Goal: Transaction & Acquisition: Book appointment/travel/reservation

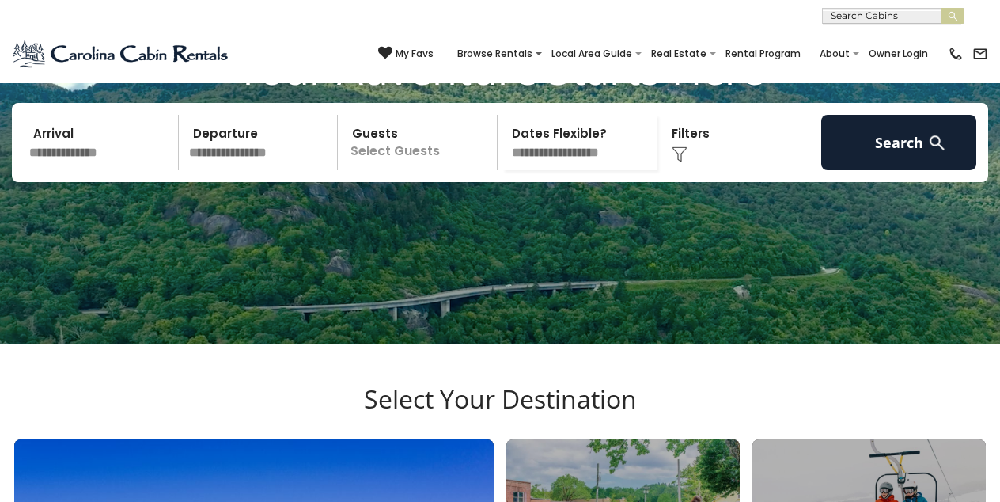
scroll to position [89, 0]
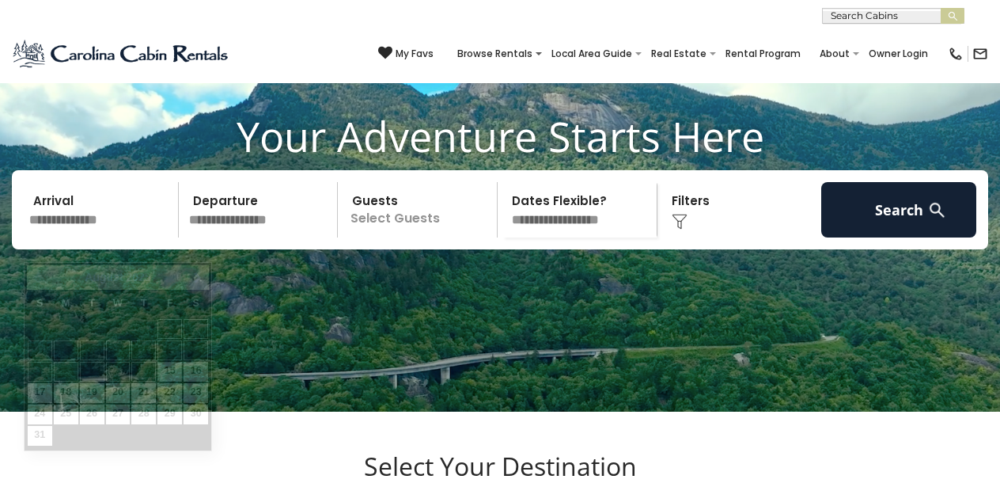
click at [108, 237] on input "text" at bounding box center [101, 209] width 155 height 55
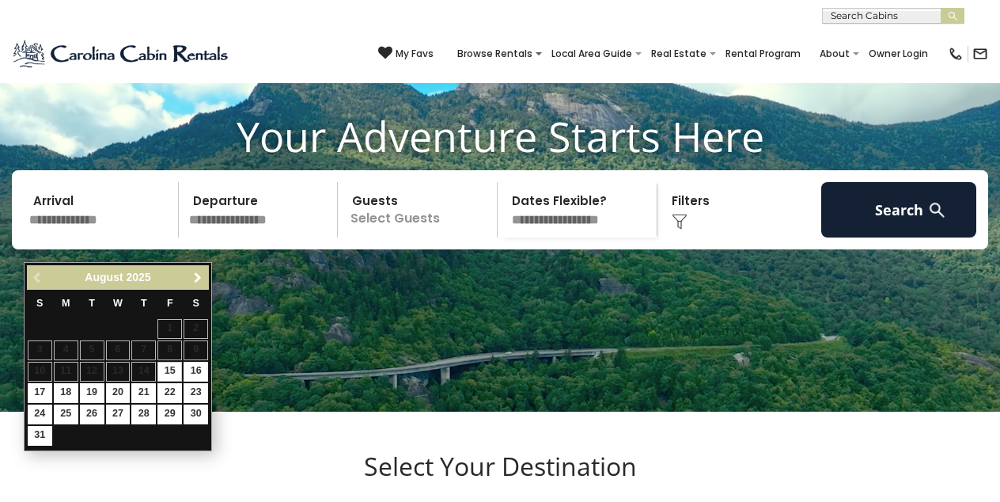
click at [194, 280] on span "Next" at bounding box center [197, 277] width 13 height 13
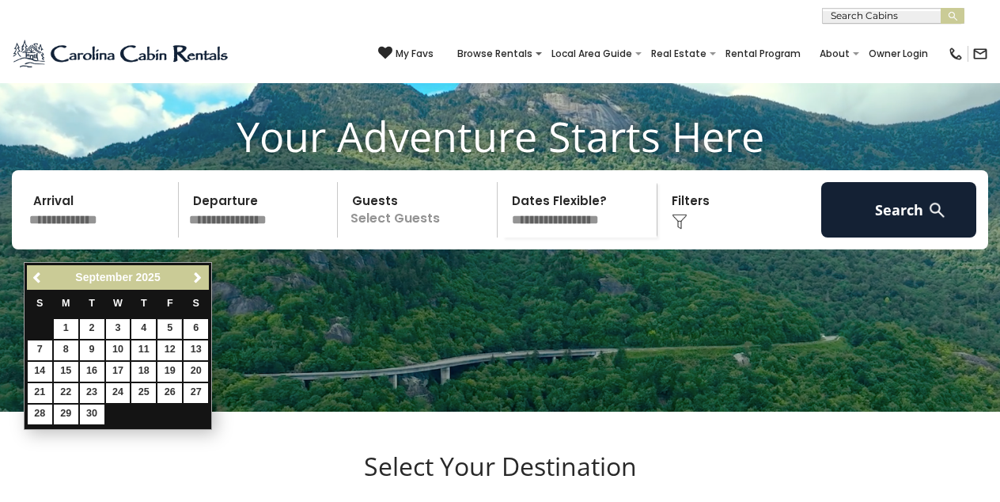
click at [176, 324] on link "5" at bounding box center [169, 329] width 25 height 20
type input "******"
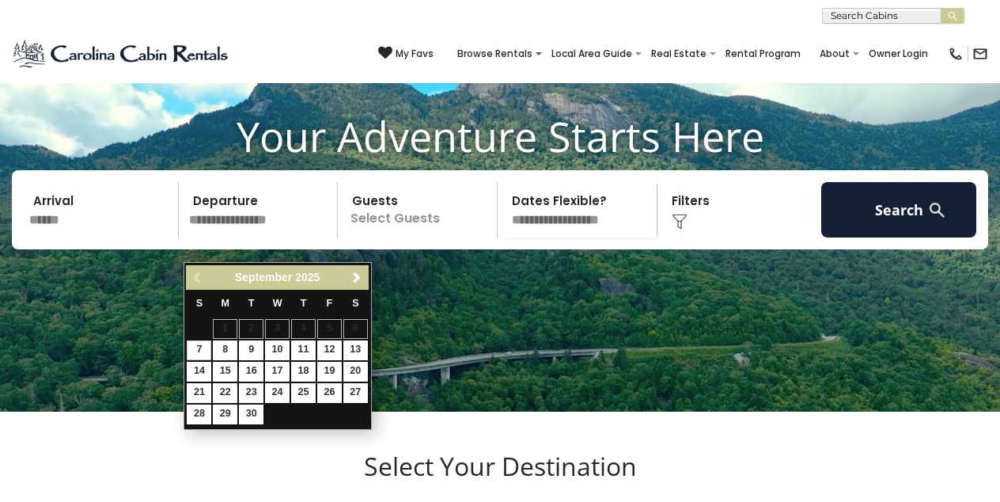
click at [202, 343] on link "7" at bounding box center [199, 350] width 25 height 20
type input "******"
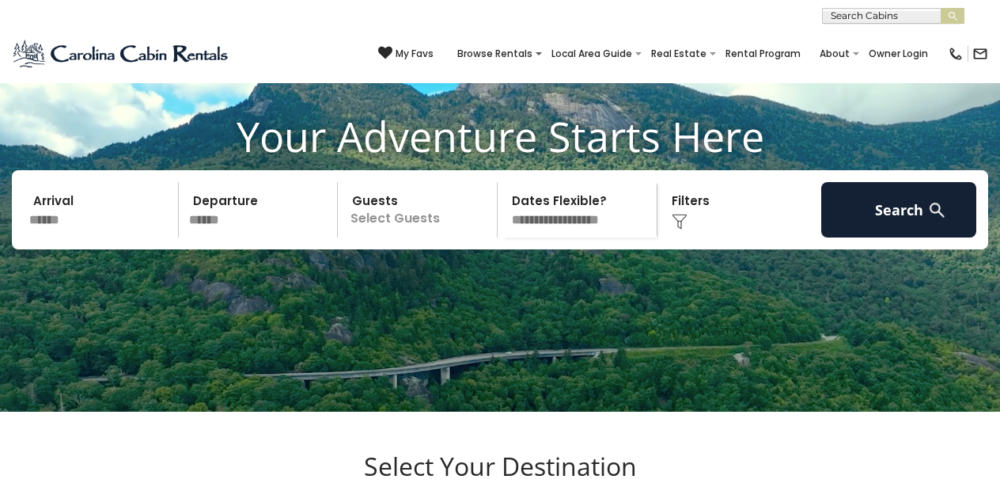
click at [374, 237] on p "Select Guests" at bounding box center [420, 209] width 154 height 55
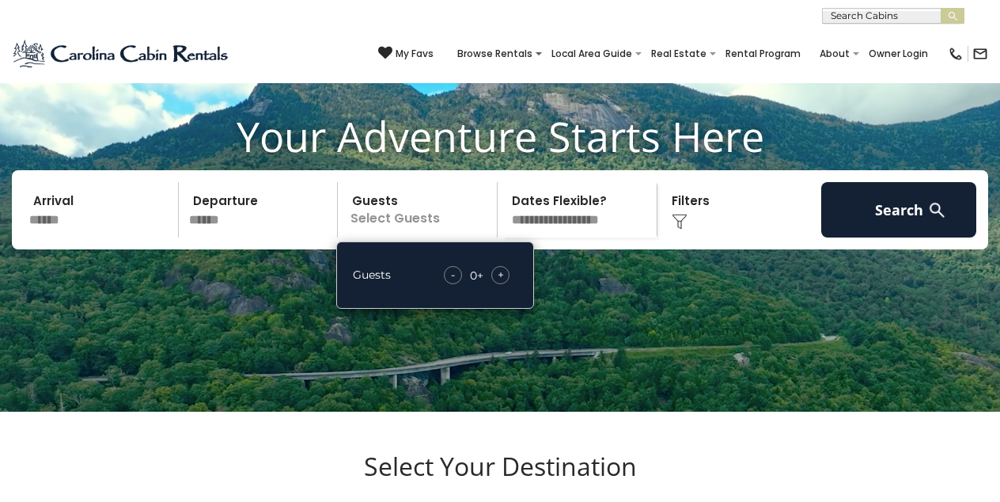
click at [505, 284] on div "+" at bounding box center [500, 275] width 18 height 18
select select "*"
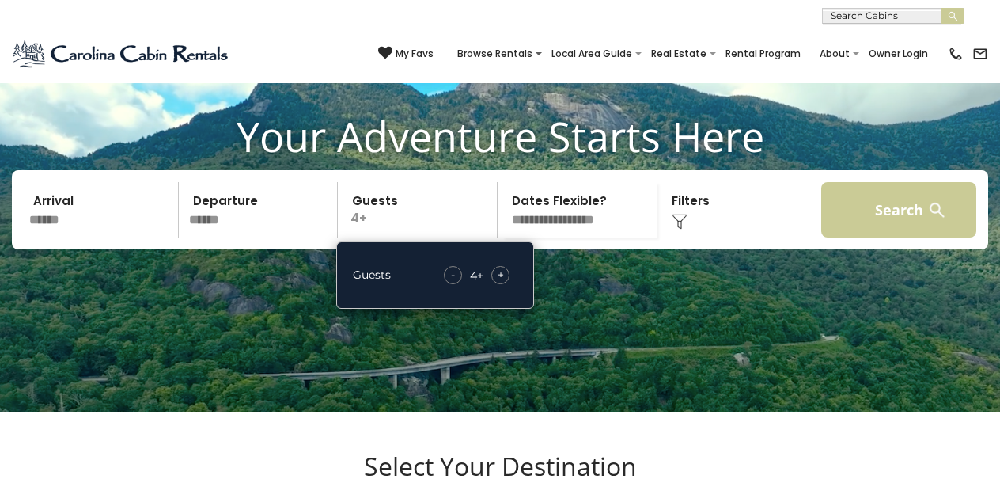
click at [885, 229] on button "Search" at bounding box center [898, 209] width 155 height 55
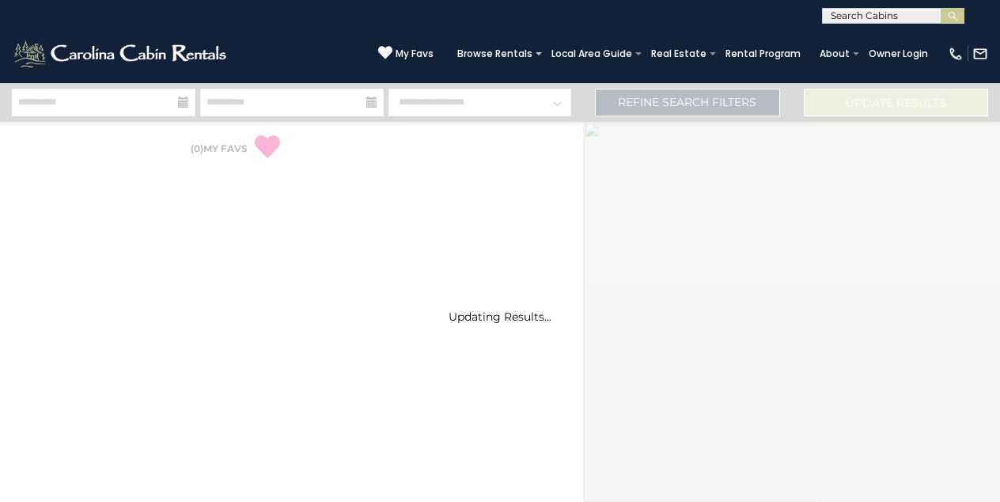
select select "*"
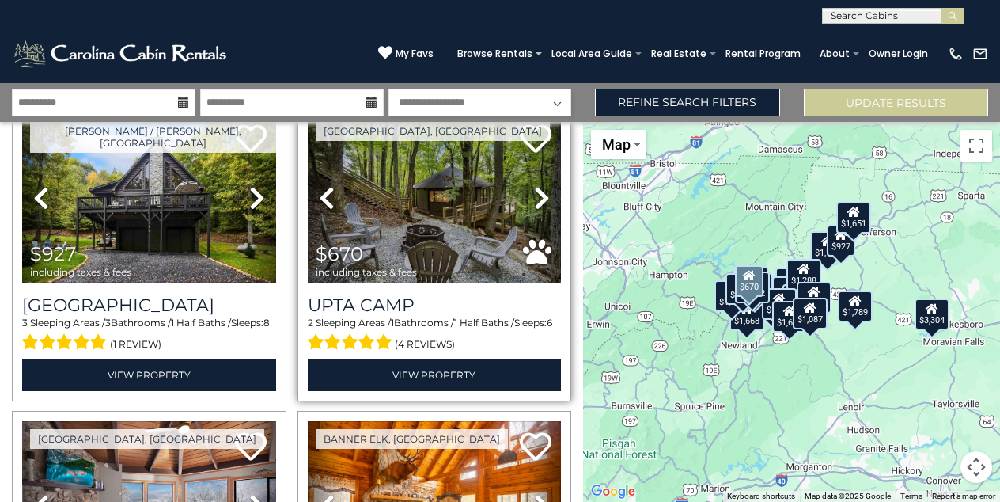
scroll to position [1615, 0]
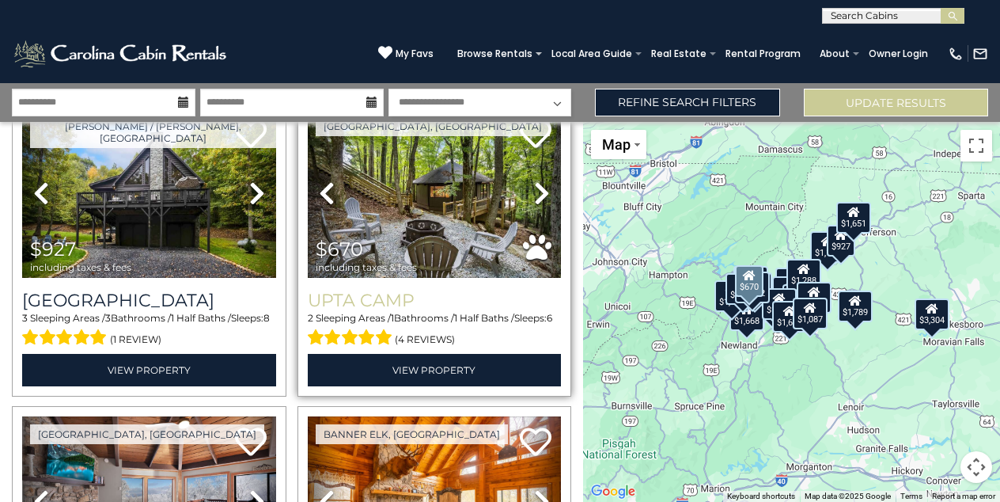
click at [386, 297] on h3 "Upta Camp" at bounding box center [435, 300] width 254 height 21
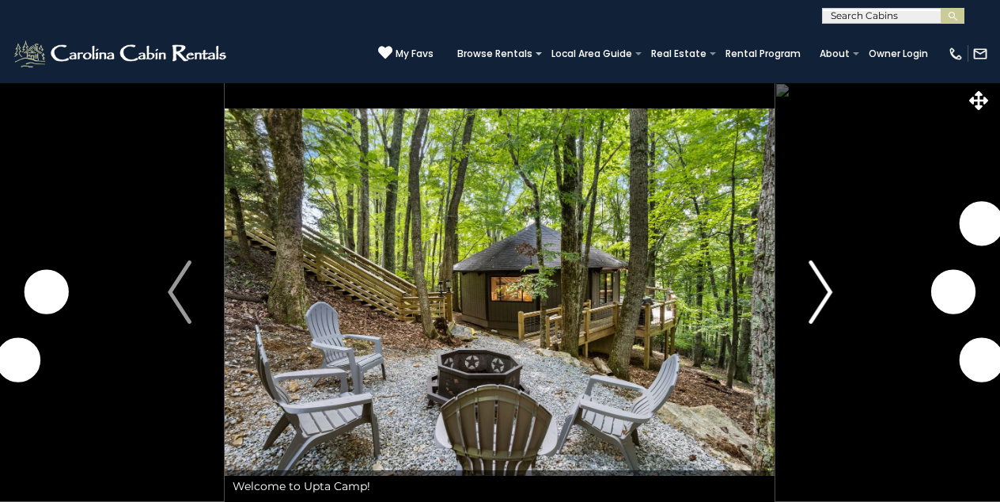
click at [816, 301] on img "Next" at bounding box center [820, 291] width 24 height 63
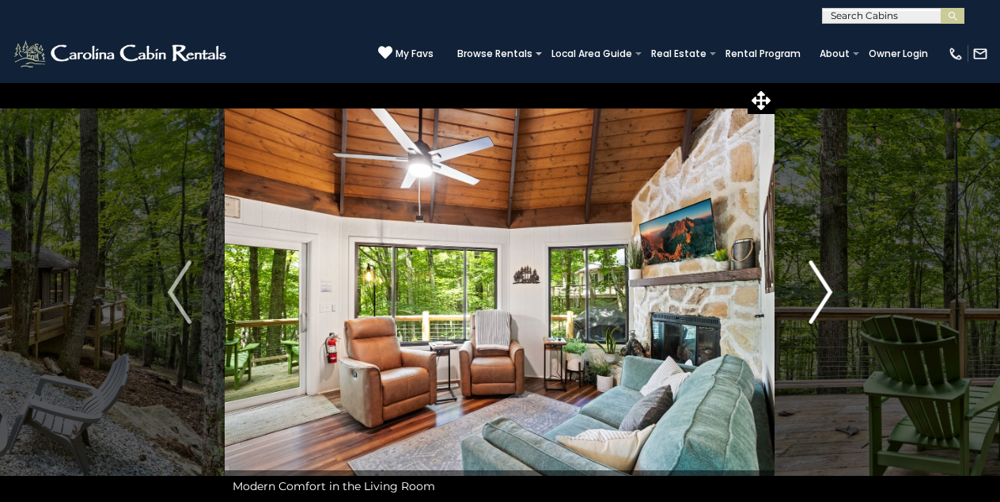
click at [816, 301] on img "Next" at bounding box center [820, 291] width 24 height 63
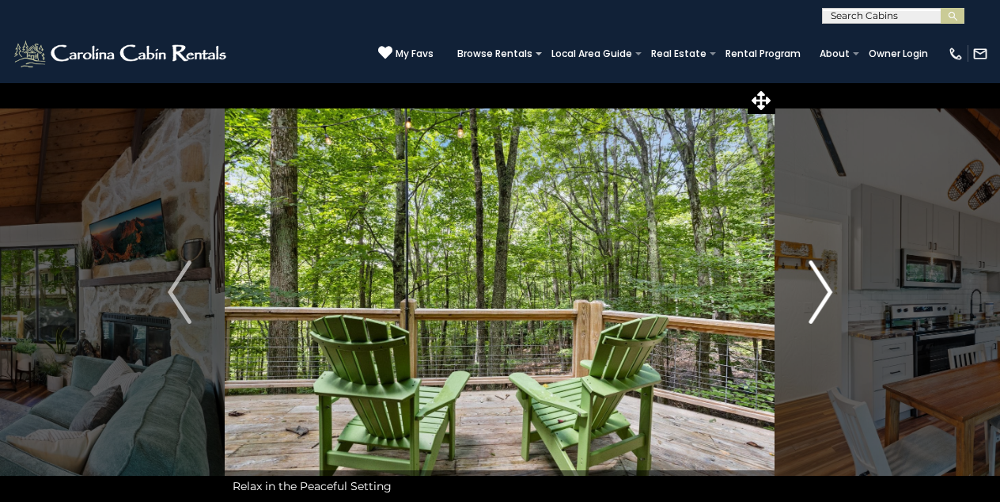
click at [816, 301] on img "Next" at bounding box center [820, 291] width 24 height 63
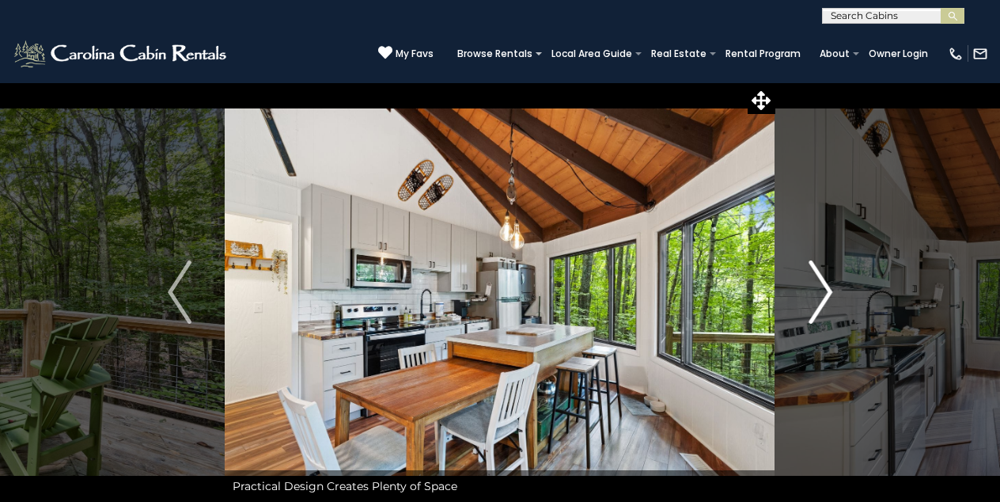
click at [826, 296] on img "Next" at bounding box center [820, 291] width 24 height 63
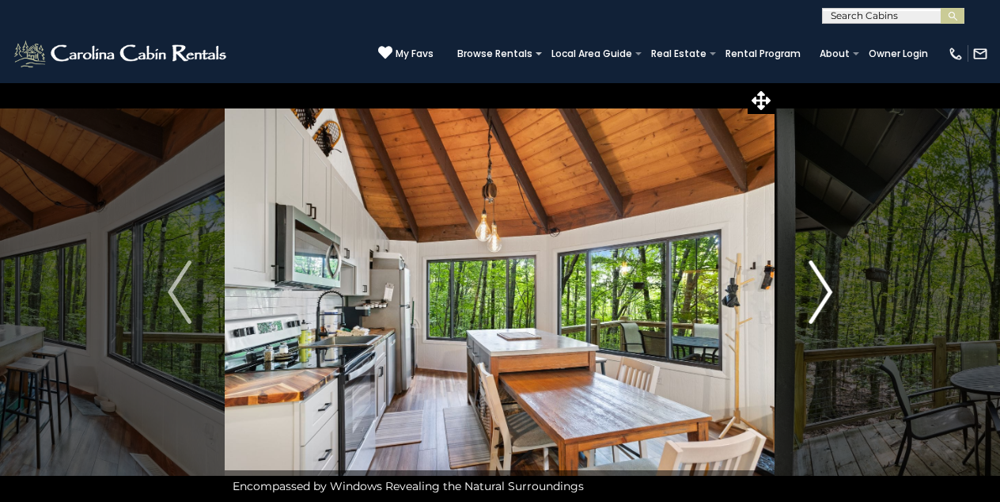
click at [826, 296] on img "Next" at bounding box center [820, 291] width 24 height 63
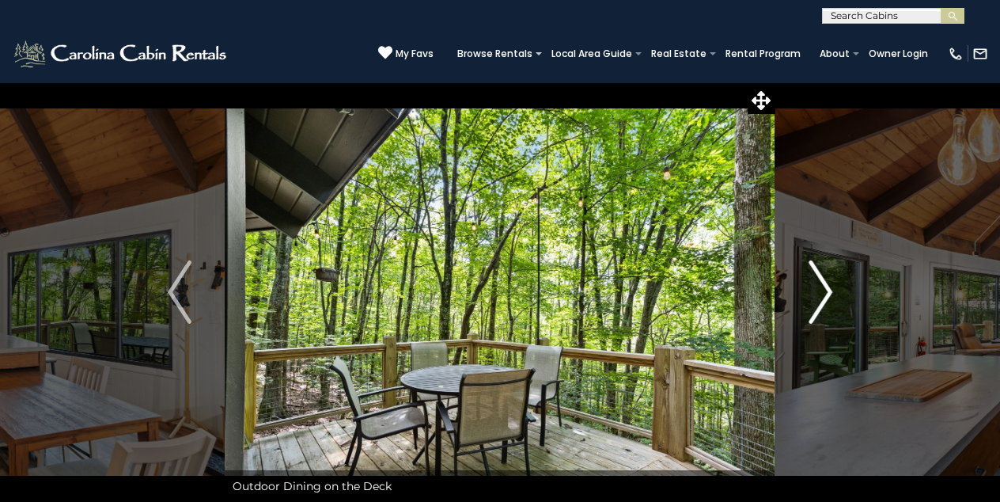
click at [826, 296] on img "Next" at bounding box center [820, 291] width 24 height 63
